Goal: Task Accomplishment & Management: Manage account settings

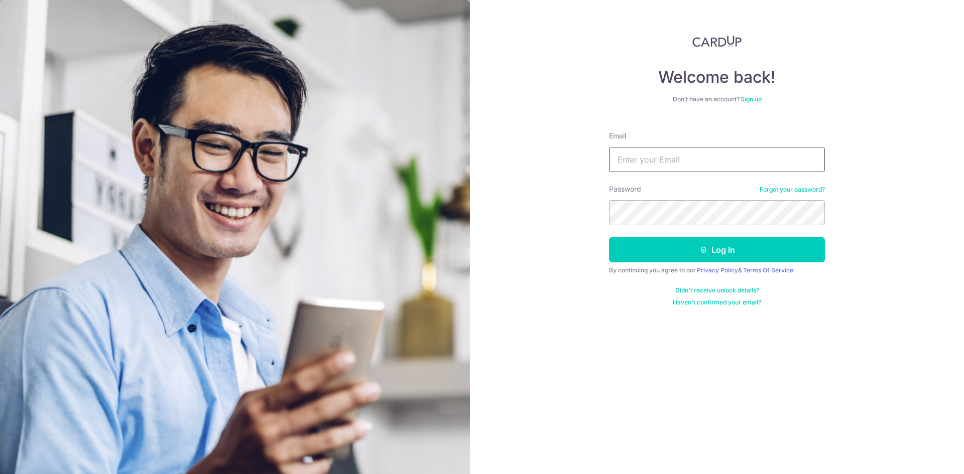
click at [651, 163] on input "Email" at bounding box center [717, 159] width 216 height 25
type input "chevyngzw@gmail.com"
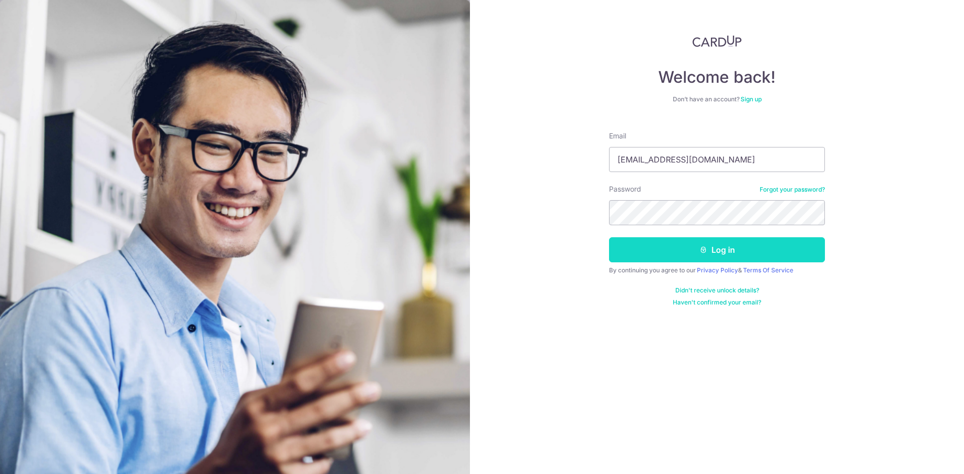
click at [704, 258] on button "Log in" at bounding box center [717, 249] width 216 height 25
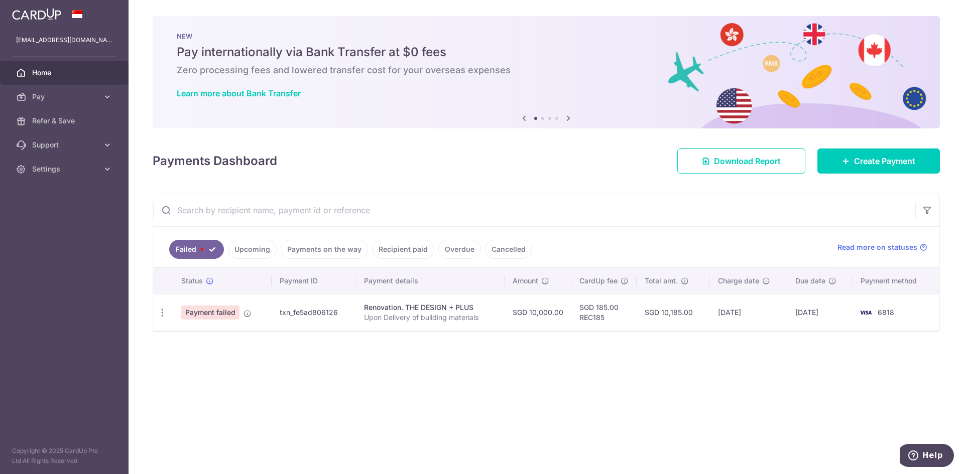
click at [251, 255] on link "Upcoming" at bounding box center [252, 249] width 49 height 19
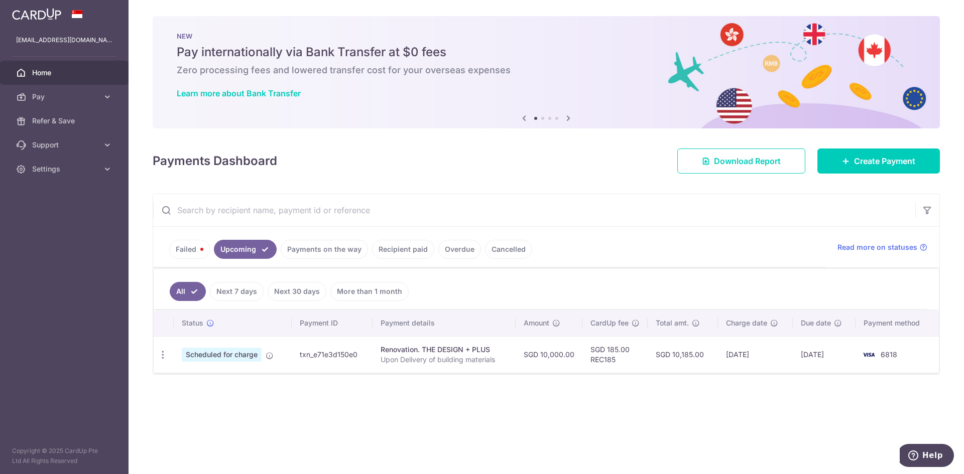
click at [195, 250] on link "Failed" at bounding box center [189, 249] width 41 height 19
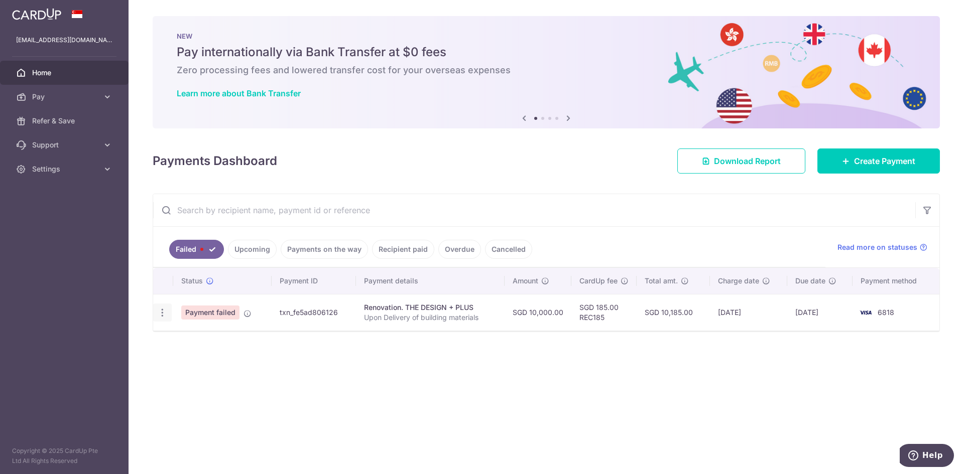
click at [164, 315] on icon "button" at bounding box center [162, 313] width 11 height 11
click at [189, 335] on span "Update payment" at bounding box center [216, 340] width 68 height 12
radio input "true"
type input "10,000.00"
type input "Upon Delivery of building materials"
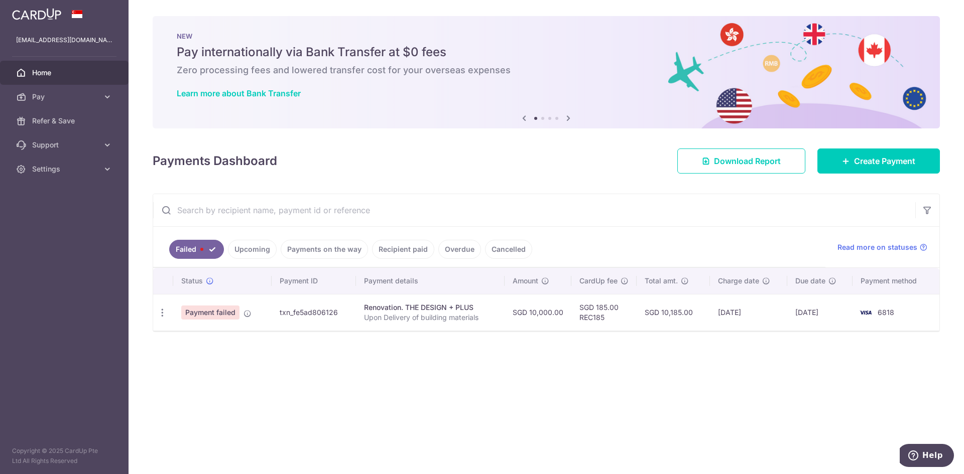
type input "First 60%"
type input "REC185"
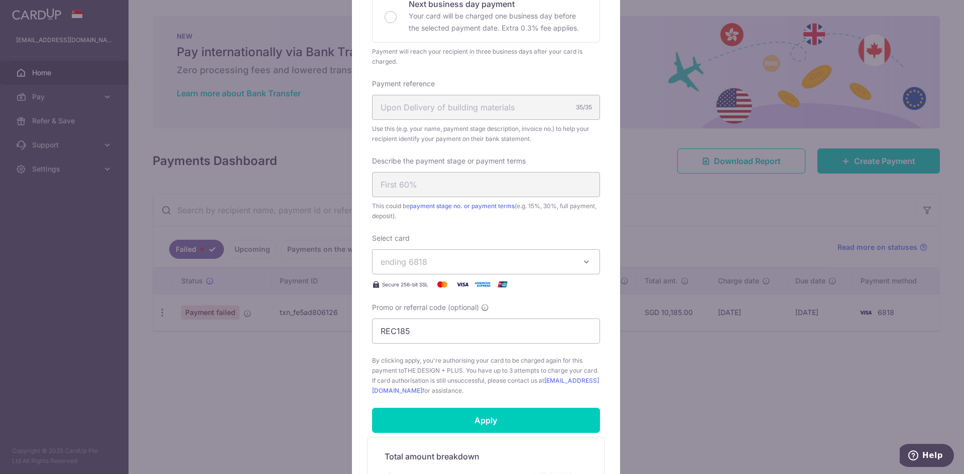
scroll to position [416, 0]
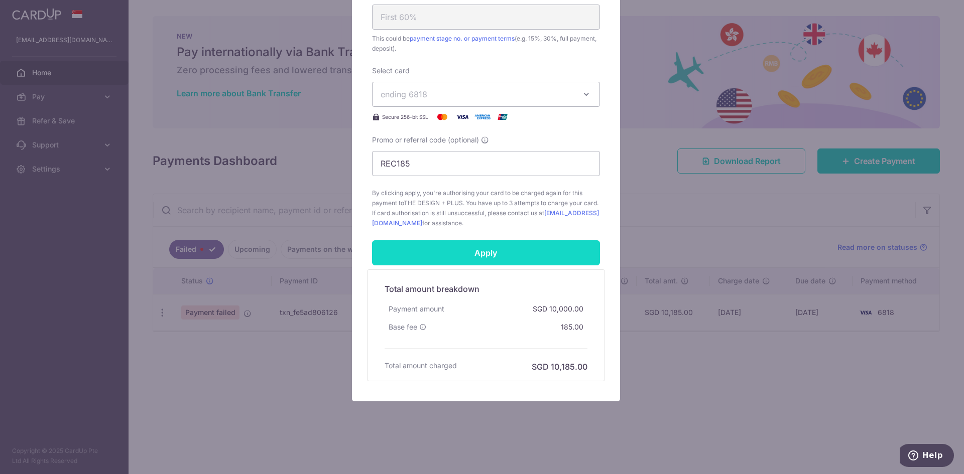
click at [493, 257] on input "Apply" at bounding box center [486, 252] width 228 height 25
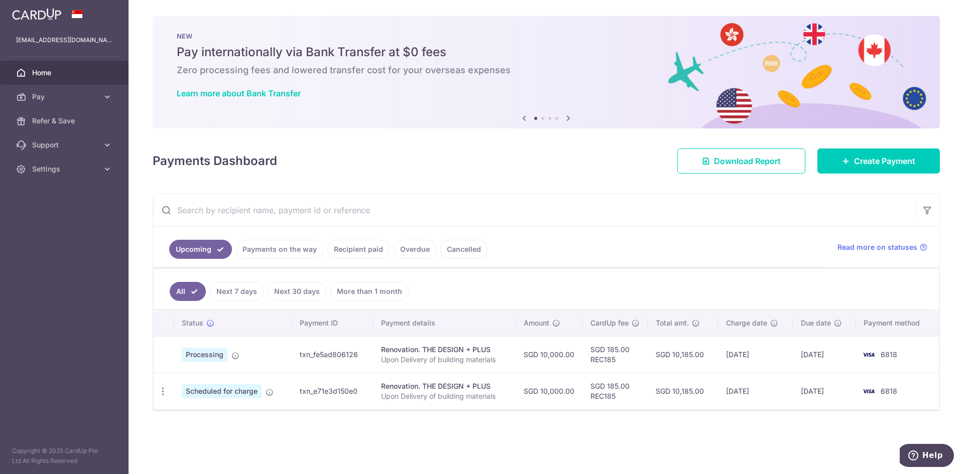
click at [281, 255] on link "Payments on the way" at bounding box center [279, 249] width 87 height 19
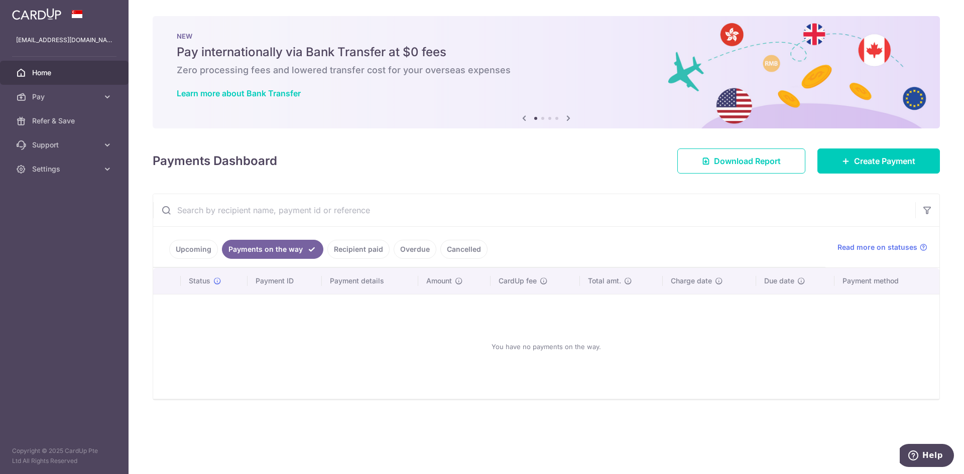
click at [333, 248] on link "Recipient paid" at bounding box center [358, 249] width 62 height 19
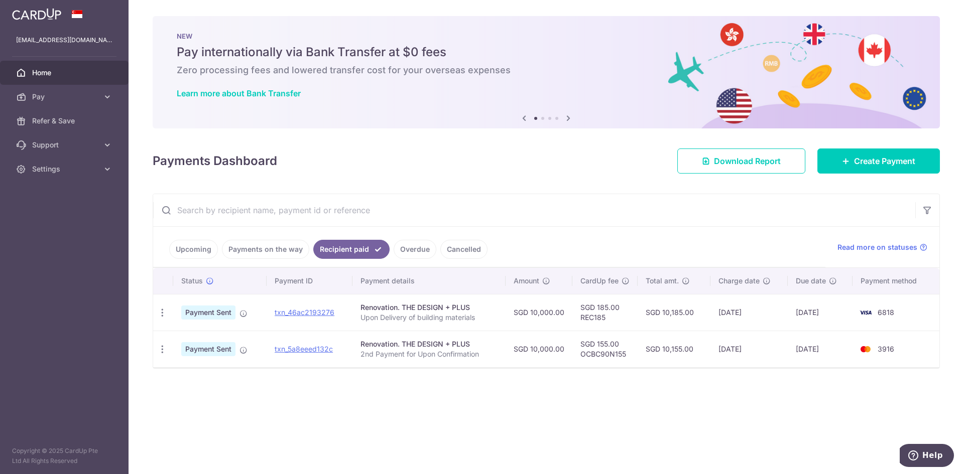
click at [394, 248] on link "Overdue" at bounding box center [415, 249] width 43 height 19
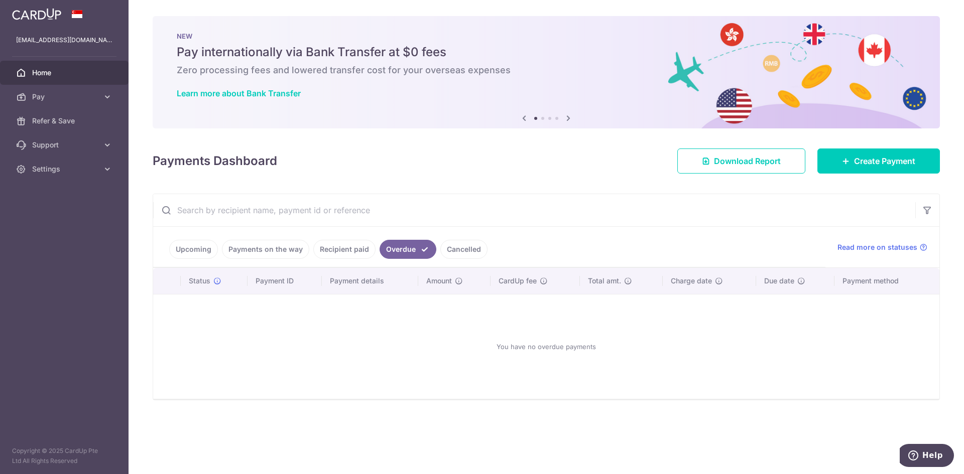
click at [338, 247] on link "Recipient paid" at bounding box center [344, 249] width 62 height 19
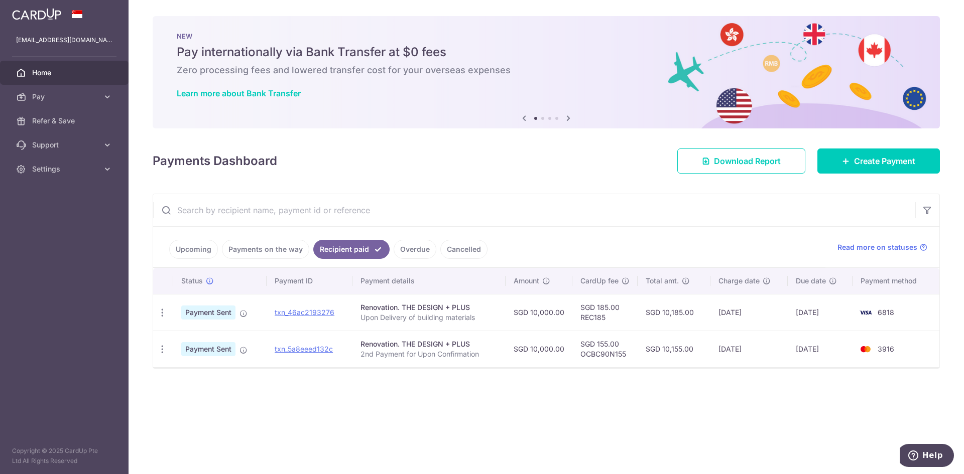
click at [579, 453] on div "× Pause Schedule Pause all future payments in this series Pause just this one p…" at bounding box center [546, 237] width 835 height 474
click at [580, 449] on div "× Pause Schedule Pause all future payments in this series Pause just this one p…" at bounding box center [546, 237] width 835 height 474
